Goal: Task Accomplishment & Management: Manage account settings

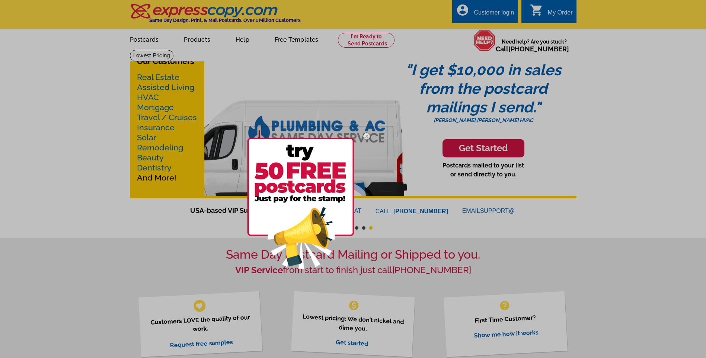
click at [509, 11] on div at bounding box center [353, 179] width 706 height 358
click at [483, 10] on div at bounding box center [353, 179] width 706 height 358
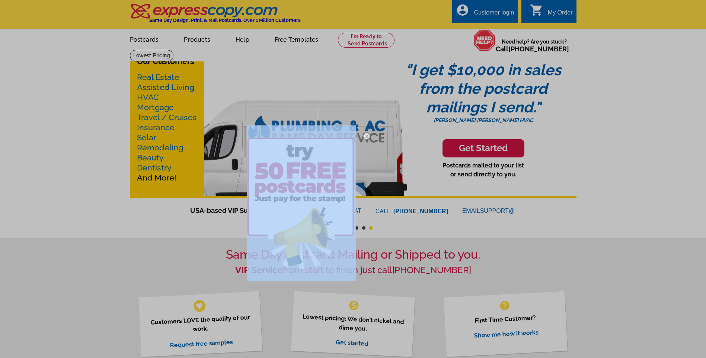
click at [482, 10] on div at bounding box center [353, 179] width 706 height 358
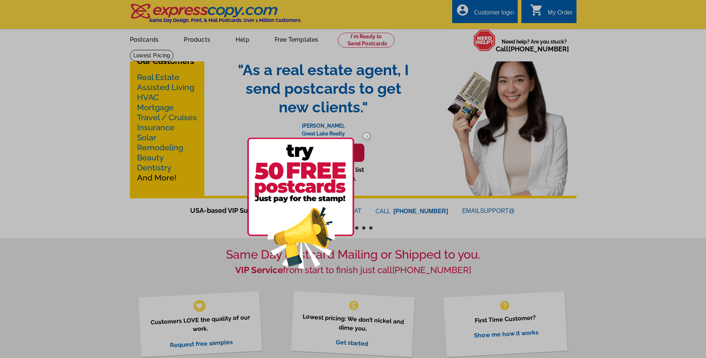
click at [365, 136] on img at bounding box center [367, 136] width 22 height 22
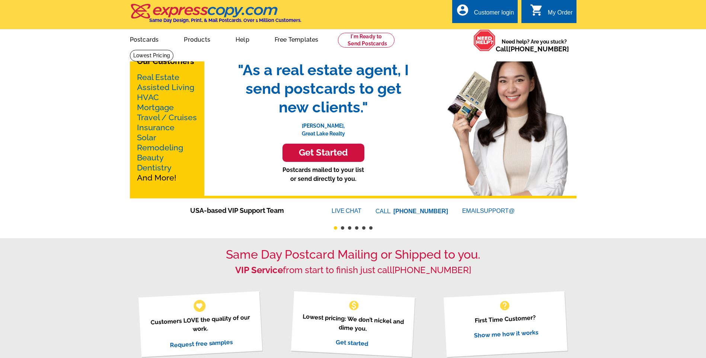
click at [490, 12] on div "Customer login" at bounding box center [494, 14] width 40 height 10
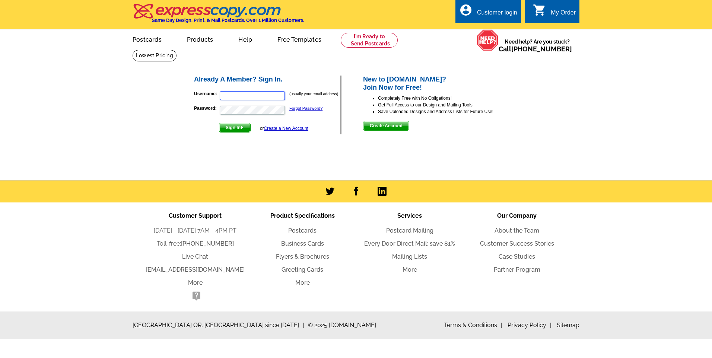
click at [254, 92] on input "Username:" at bounding box center [252, 95] width 65 height 9
type input "[EMAIL_ADDRESS][DOMAIN_NAME]"
click at [249, 130] on span "Sign In" at bounding box center [234, 127] width 31 height 9
